Goal: Information Seeking & Learning: Find contact information

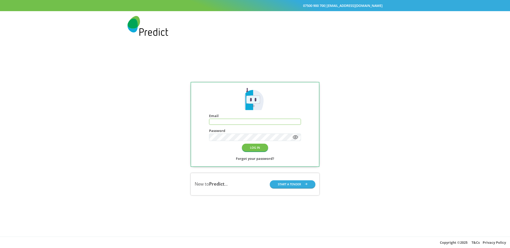
click at [251, 126] on div "Email" at bounding box center [255, 119] width 92 height 15
click at [251, 123] on input "text" at bounding box center [254, 122] width 91 height 6
type input "**********"
click at [250, 147] on button "LOG IN" at bounding box center [255, 148] width 26 height 8
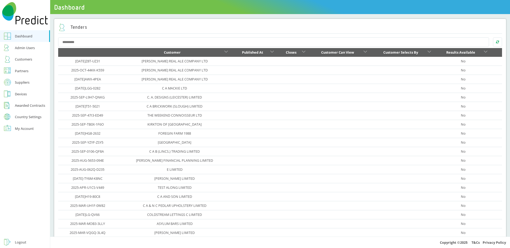
click at [28, 58] on div "Customers" at bounding box center [23, 59] width 17 height 6
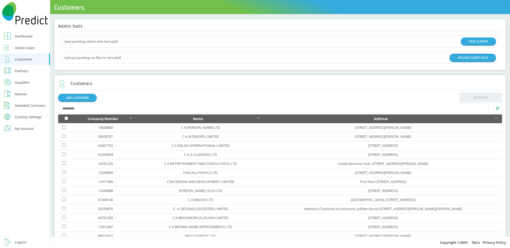
click at [141, 103] on div at bounding box center [280, 108] width 444 height 12
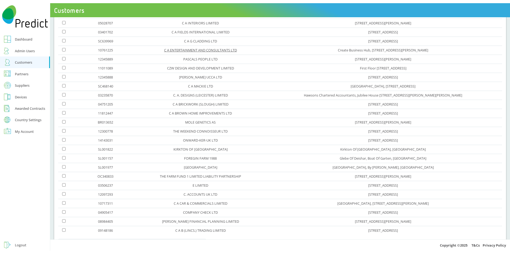
scroll to position [127, 0]
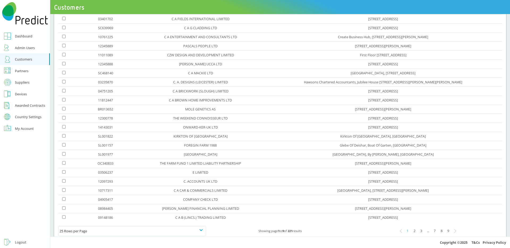
click at [138, 87] on td "C A BRICKWORK (SLOUGH) LIMITED" at bounding box center [199, 91] width 127 height 9
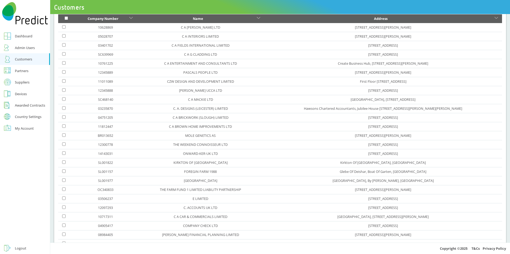
scroll to position [0, 0]
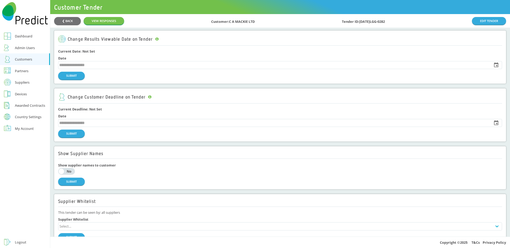
scroll to position [388, 0]
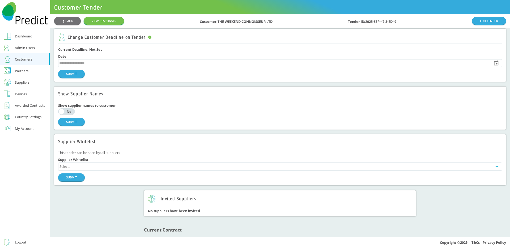
scroll to position [388, 0]
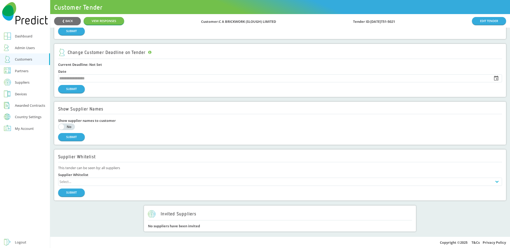
scroll to position [388, 0]
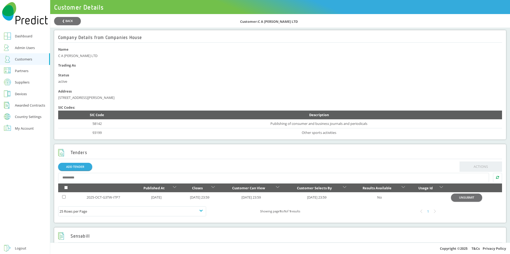
scroll to position [59, 0]
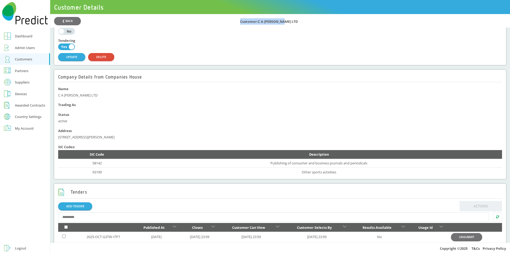
drag, startPoint x: 289, startPoint y: 23, endPoint x: 238, endPoint y: 23, distance: 51.0
click at [238, 23] on div "❮ BACK Customer: C A HYLTON LTD" at bounding box center [280, 21] width 452 height 8
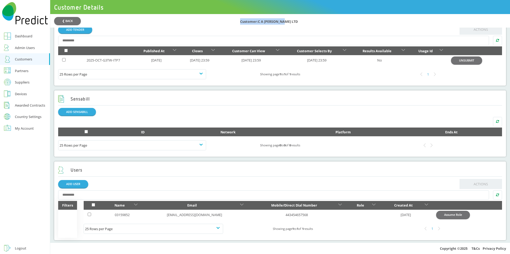
scroll to position [240, 0]
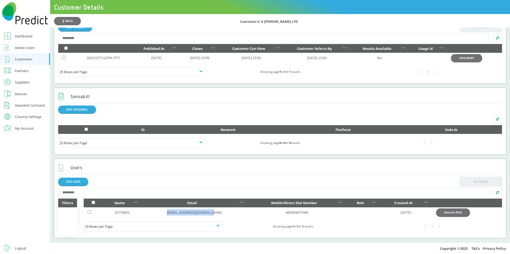
drag, startPoint x: 177, startPoint y: 213, endPoint x: 220, endPoint y: 213, distance: 42.7
click at [220, 213] on td "anneka2307+105@gmail.com" at bounding box center [195, 213] width 106 height 10
copy link "anneka2307+105@gmail.com"
drag, startPoint x: 275, startPoint y: 213, endPoint x: 315, endPoint y: 213, distance: 40.1
click at [315, 213] on td "443454657568" at bounding box center [296, 213] width 98 height 10
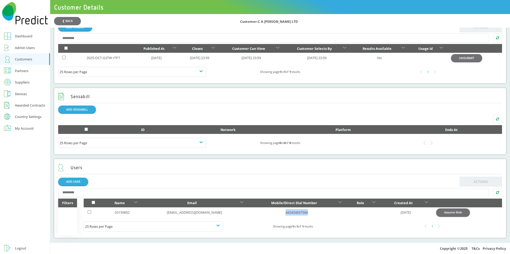
copy link "443454657568"
click at [258, 211] on td "443454657568" at bounding box center [296, 213] width 98 height 10
copy link "anneka2307+105@gmail.com"
drag, startPoint x: 216, startPoint y: 213, endPoint x: 162, endPoint y: 212, distance: 54.4
click at [162, 212] on td "anneka2307+105@gmail.com" at bounding box center [195, 213] width 106 height 10
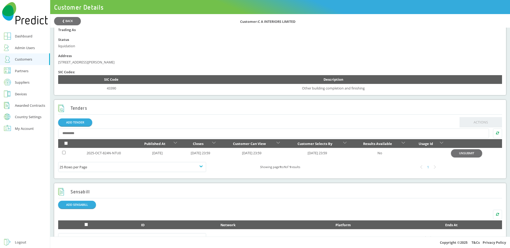
scroll to position [237, 0]
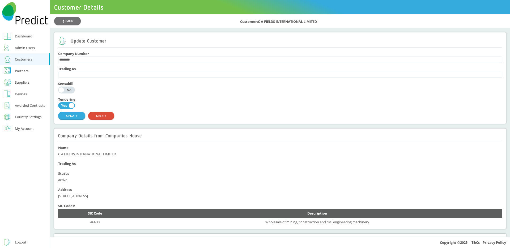
scroll to position [237, 0]
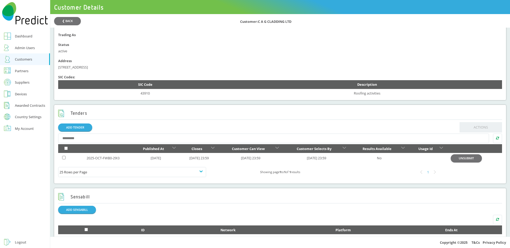
scroll to position [237, 0]
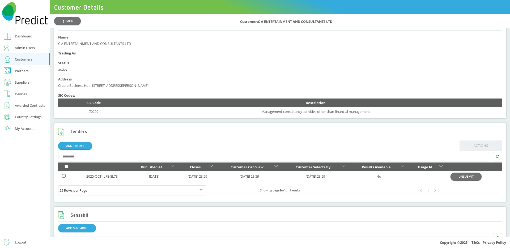
scroll to position [237, 0]
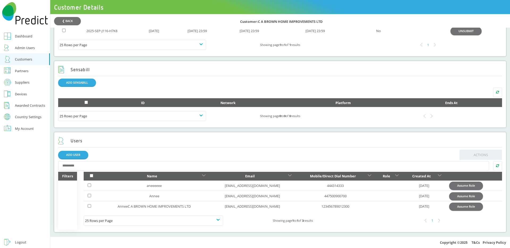
scroll to position [258, 0]
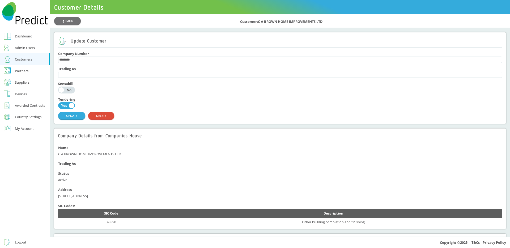
scroll to position [258, 0]
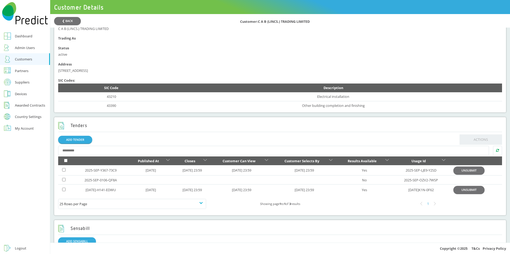
scroll to position [126, 0]
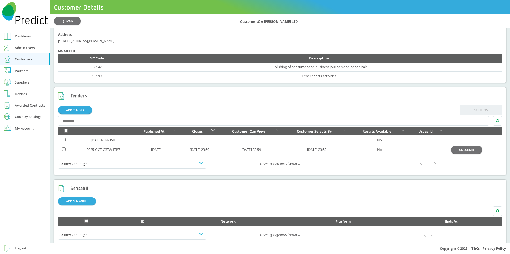
scroll to position [157, 0]
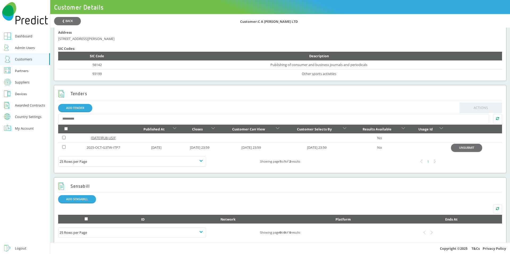
click at [108, 139] on link "2025-OCT-4RU8-USIF" at bounding box center [103, 138] width 25 height 5
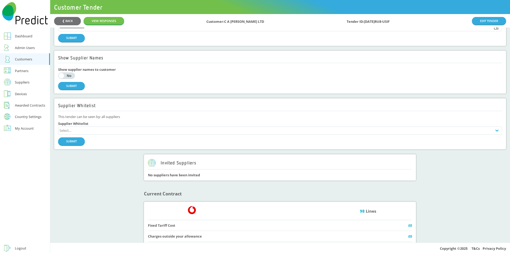
scroll to position [159, 0]
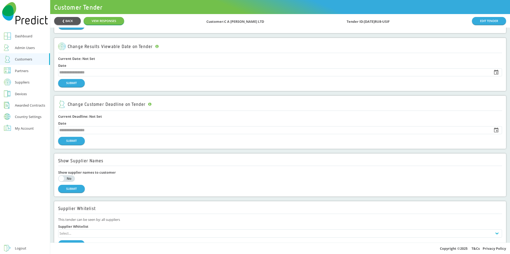
click at [74, 23] on button "❮ BACK" at bounding box center [67, 21] width 27 height 8
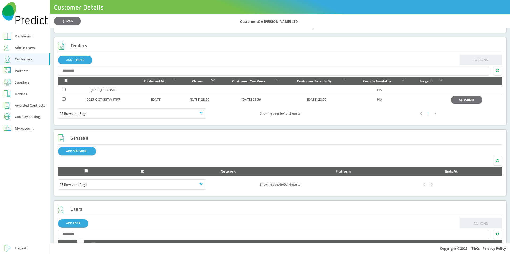
scroll to position [249, 0]
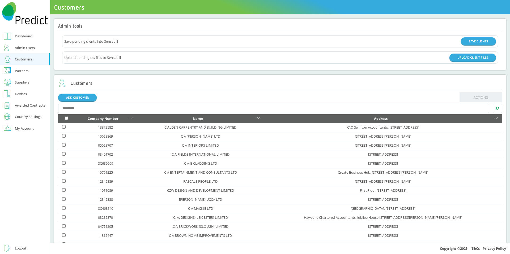
click at [164, 127] on link "C ALDEN CARPENTRY AND BUILDING LIMITED" at bounding box center [200, 127] width 72 height 5
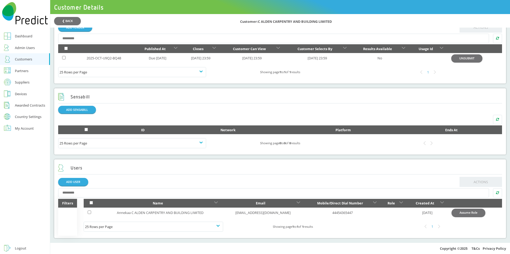
scroll to position [231, 0]
copy link "[EMAIL_ADDRESS][DOMAIN_NAME]"
drag, startPoint x: 233, startPoint y: 212, endPoint x: 287, endPoint y: 214, distance: 54.7
click at [287, 214] on td "[EMAIL_ADDRESS][DOMAIN_NAME]" at bounding box center [263, 213] width 82 height 10
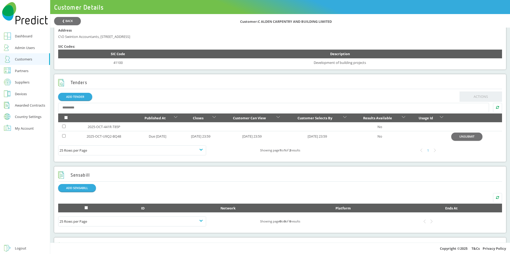
scroll to position [157, 0]
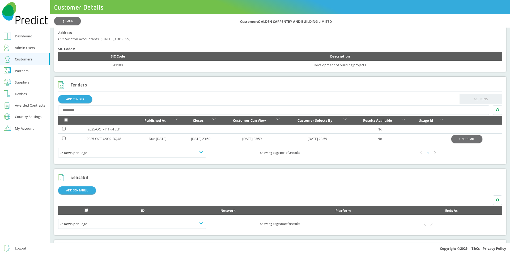
drag, startPoint x: 140, startPoint y: 130, endPoint x: 217, endPoint y: 133, distance: 77.0
click at [217, 133] on tr "2025-OCT-441R-T85P No" at bounding box center [280, 129] width 444 height 9
click at [159, 131] on td at bounding box center [158, 129] width 48 height 9
